Goal: Task Accomplishment & Management: Manage account settings

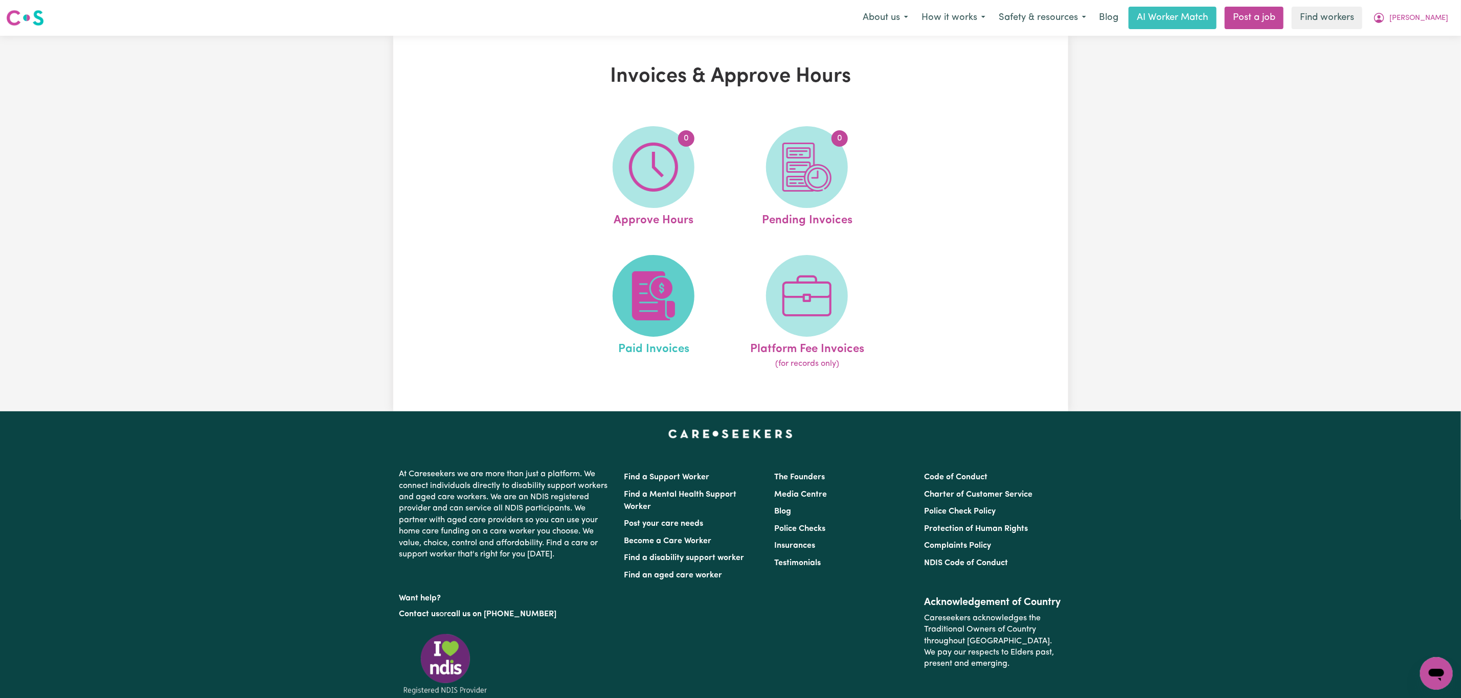
click at [663, 281] on img at bounding box center [653, 295] width 49 height 49
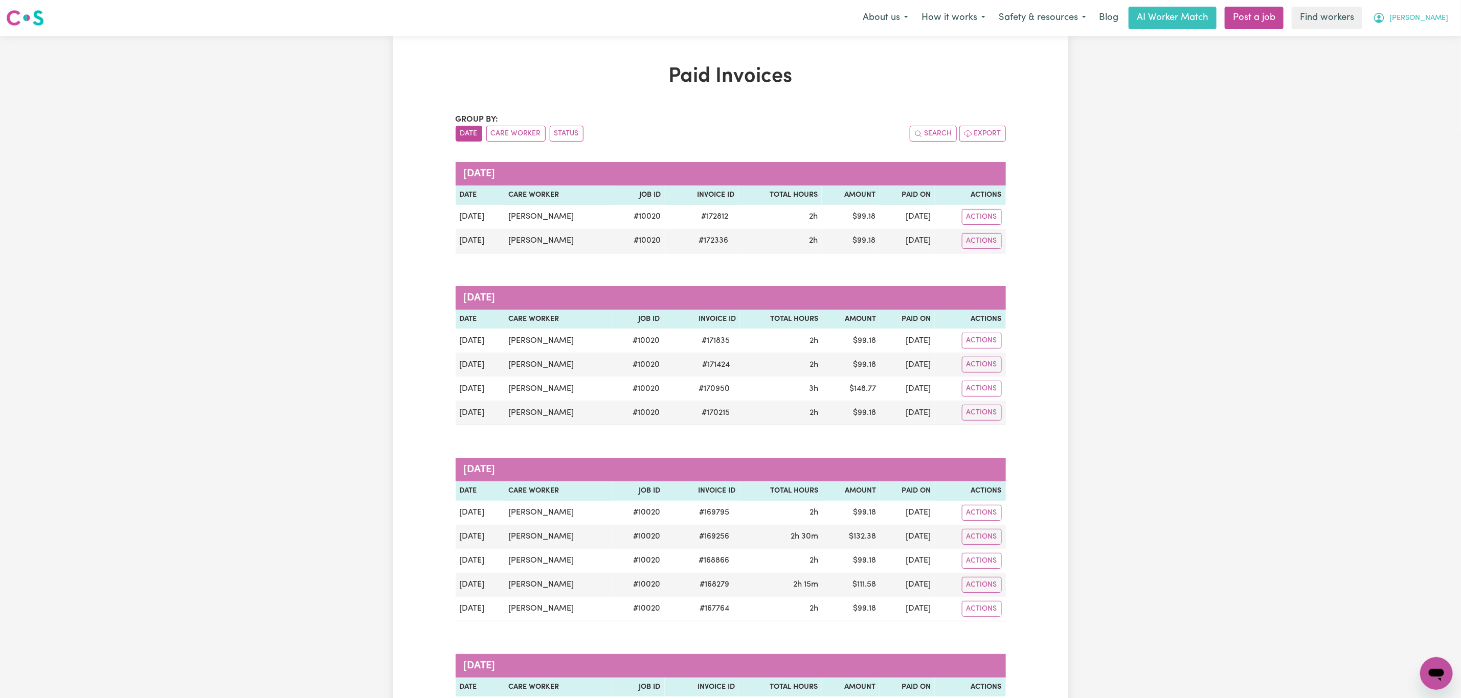
click at [1444, 23] on span "[PERSON_NAME]" at bounding box center [1418, 18] width 59 height 11
click at [1403, 53] on link "Logout" at bounding box center [1413, 58] width 81 height 19
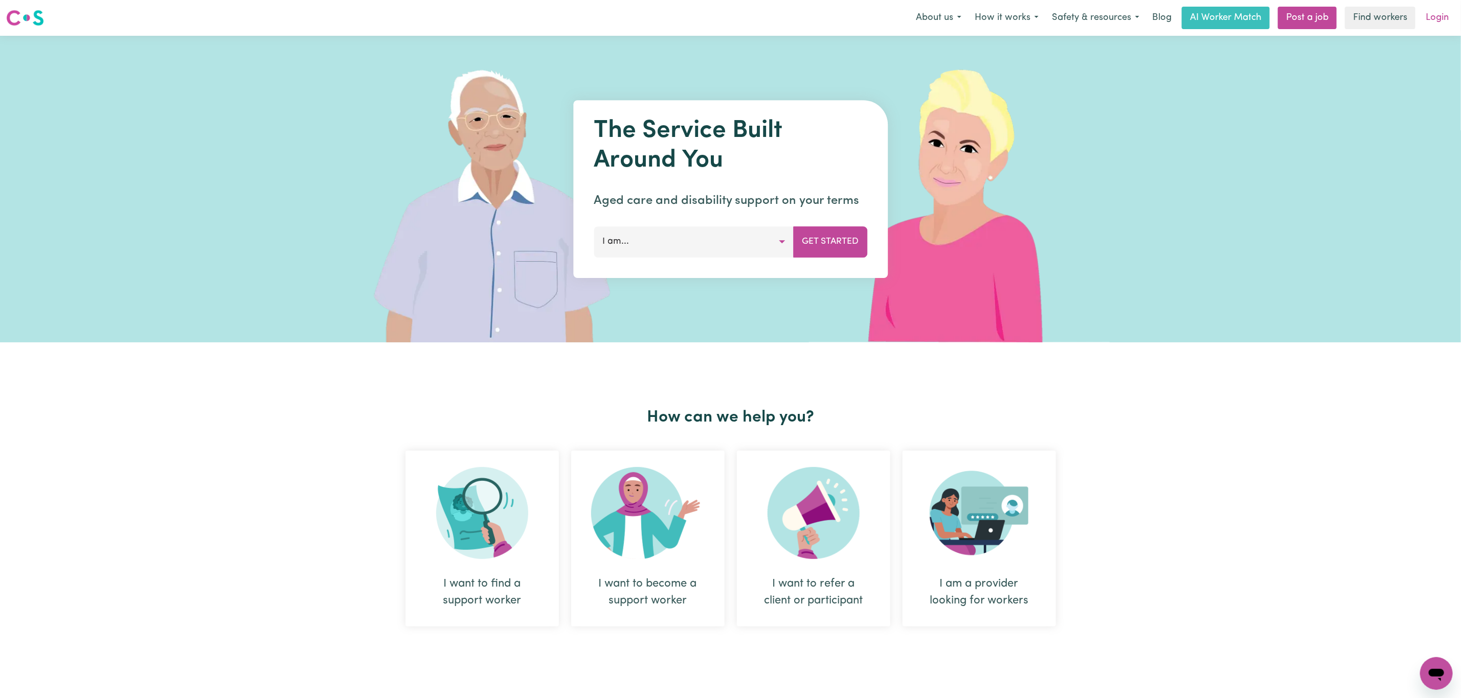
click at [1447, 7] on link "Login" at bounding box center [1436, 18] width 35 height 22
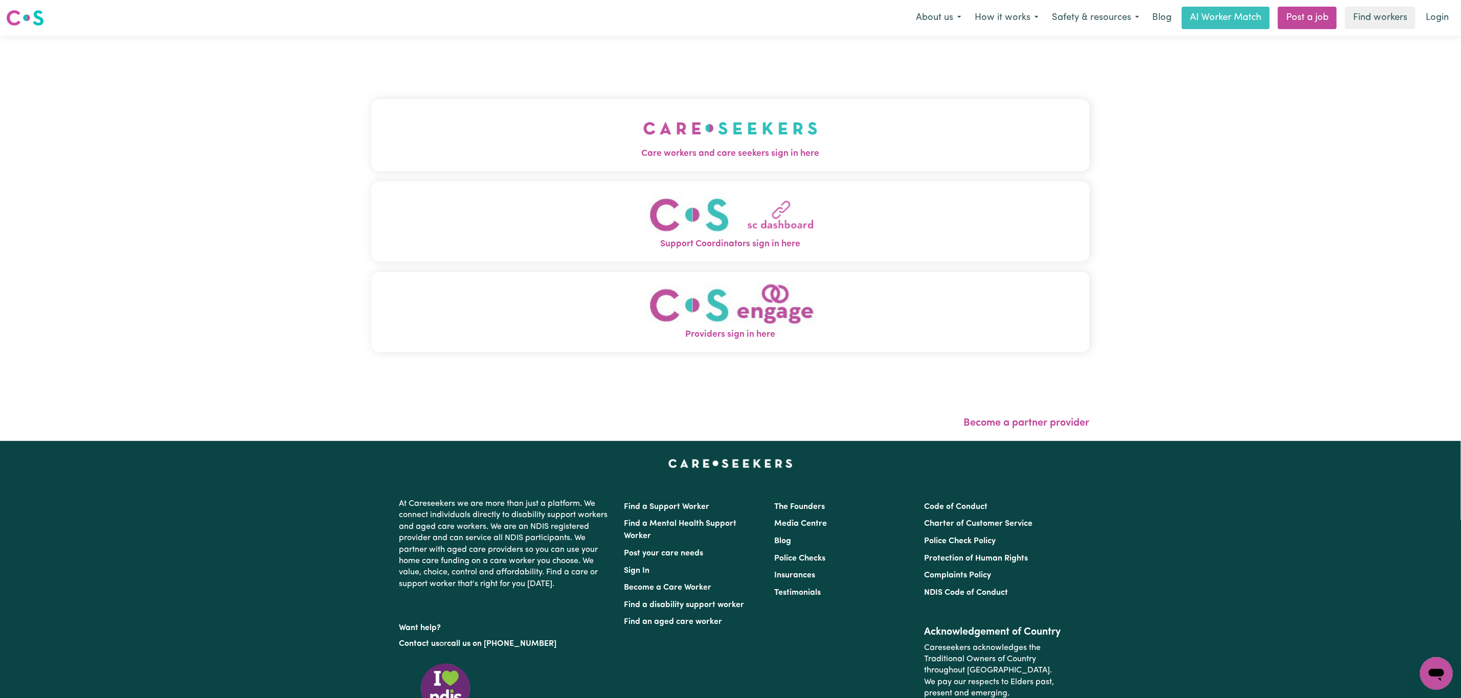
click at [671, 114] on img "Care workers and care seekers sign in here" at bounding box center [730, 128] width 174 height 38
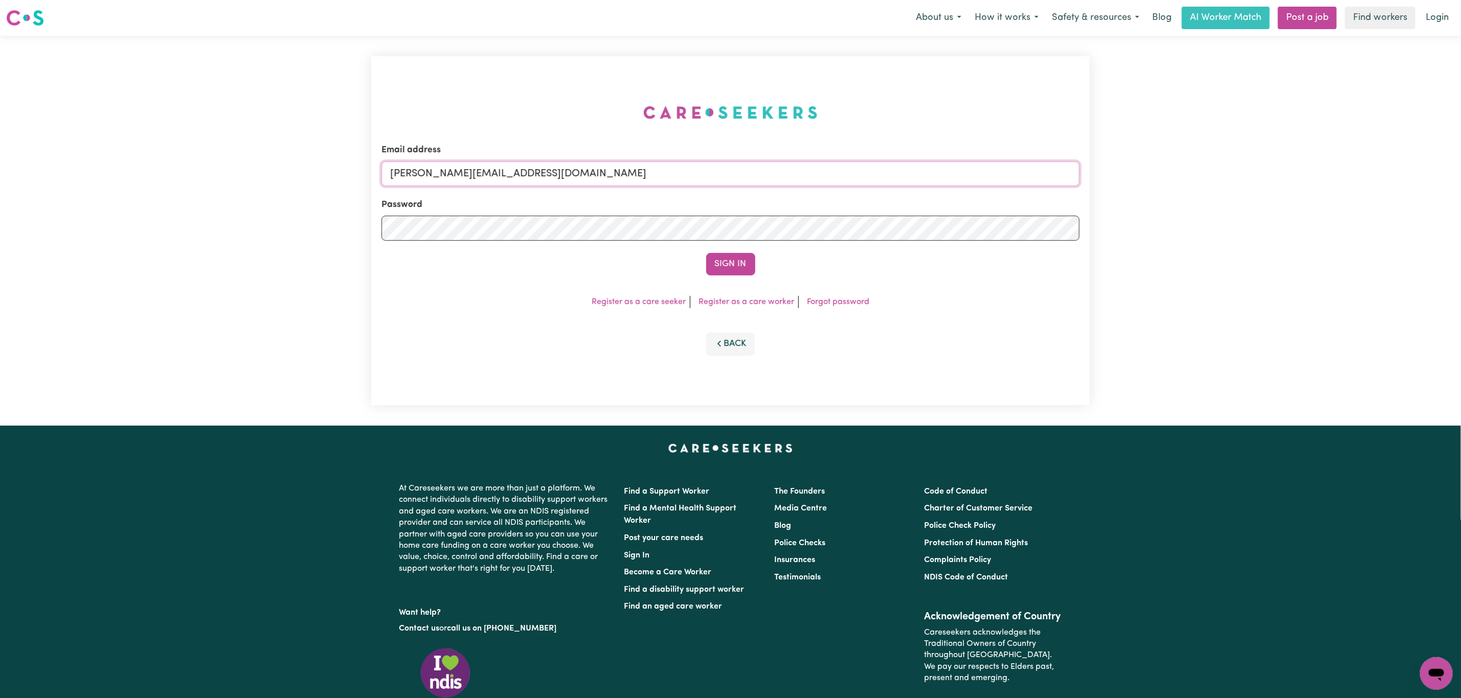
drag, startPoint x: 504, startPoint y: 172, endPoint x: 501, endPoint y: 186, distance: 13.6
click at [504, 172] on input "[PERSON_NAME][EMAIL_ADDRESS][DOMAIN_NAME]" at bounding box center [730, 174] width 698 height 25
drag, startPoint x: 448, startPoint y: 175, endPoint x: 703, endPoint y: 175, distance: 255.1
click at [703, 175] on input "[EMAIL_ADDRESS][PERSON_NAME][DOMAIN_NAME]" at bounding box center [730, 174] width 698 height 25
type input "superuser~[EMAIL_ADDRESS][DOMAIN_NAME]"
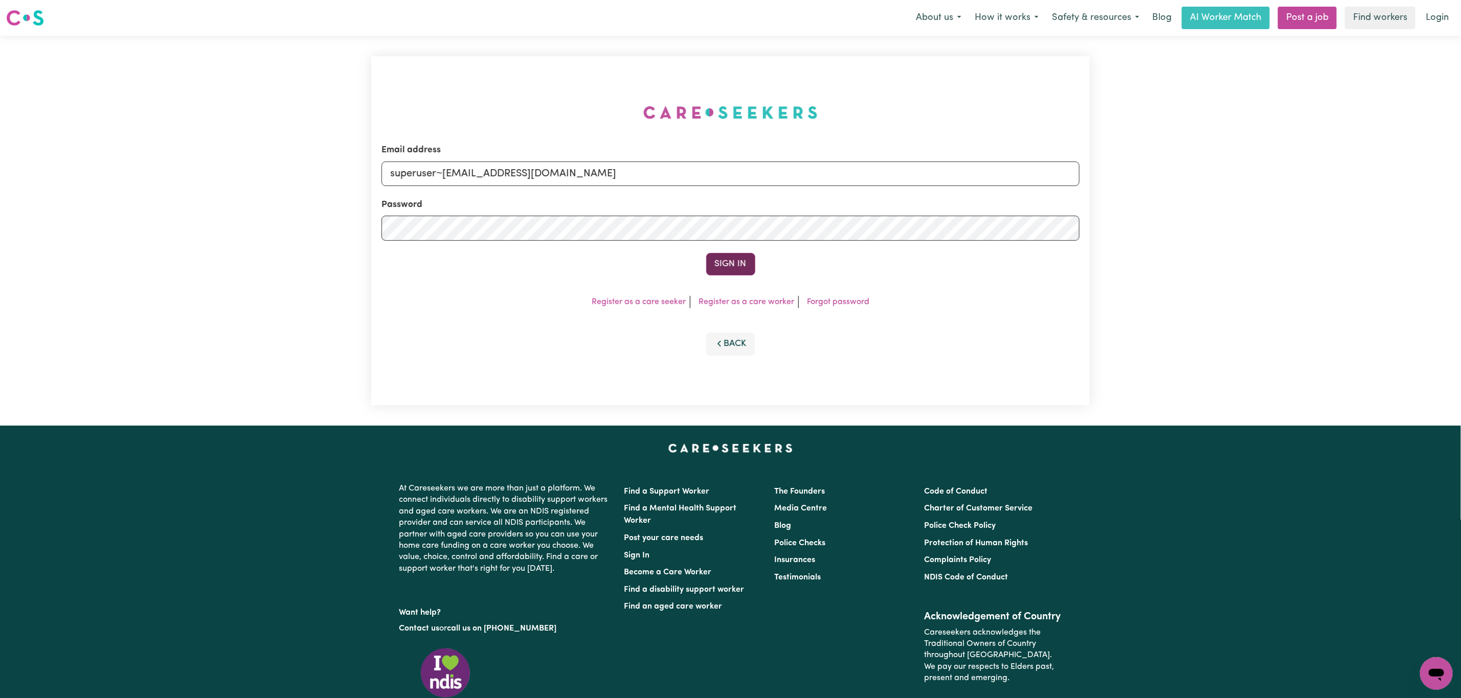
click at [709, 260] on button "Sign In" at bounding box center [730, 264] width 49 height 22
